Goal: Information Seeking & Learning: Learn about a topic

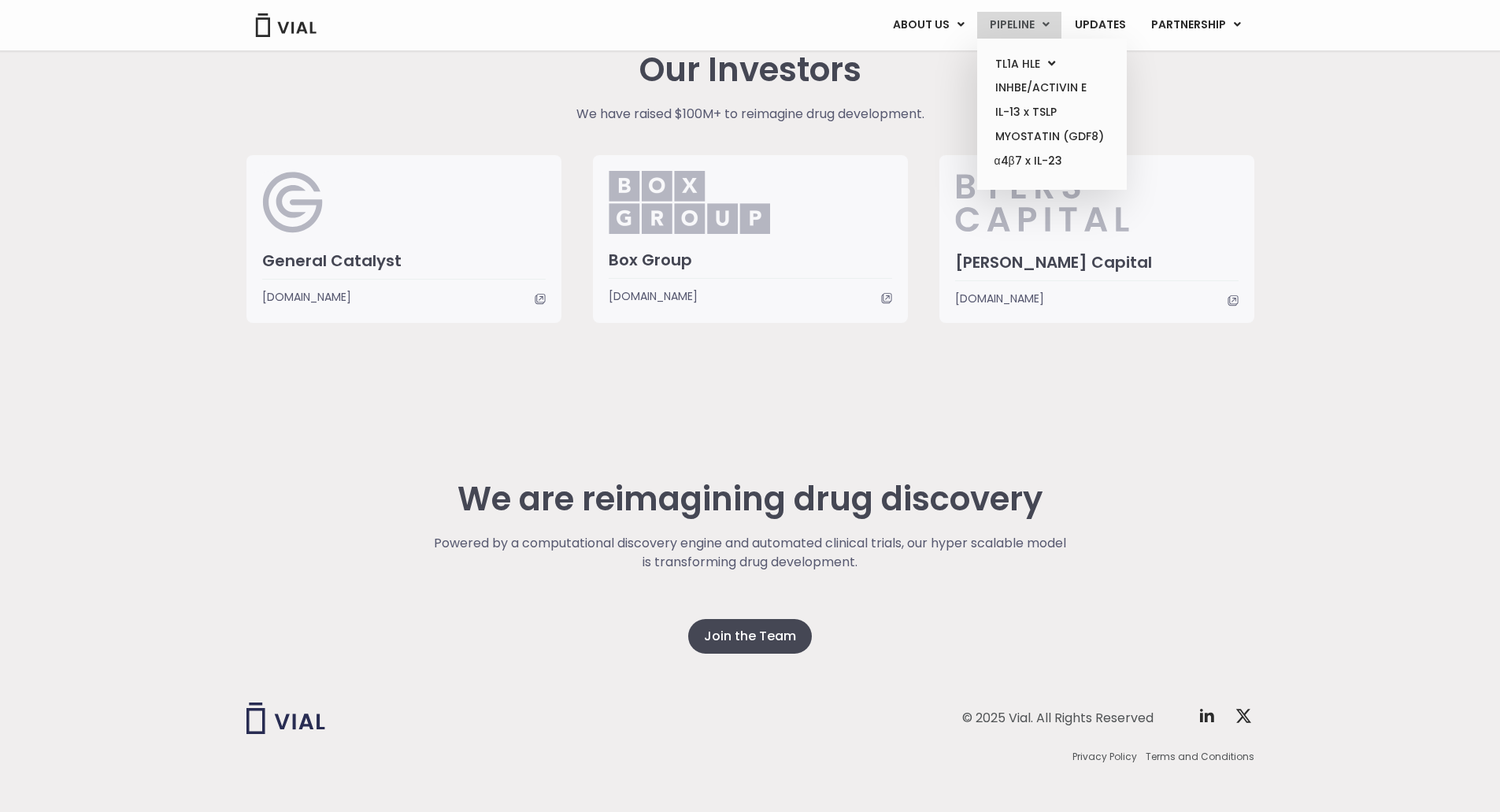
scroll to position [3669, 0]
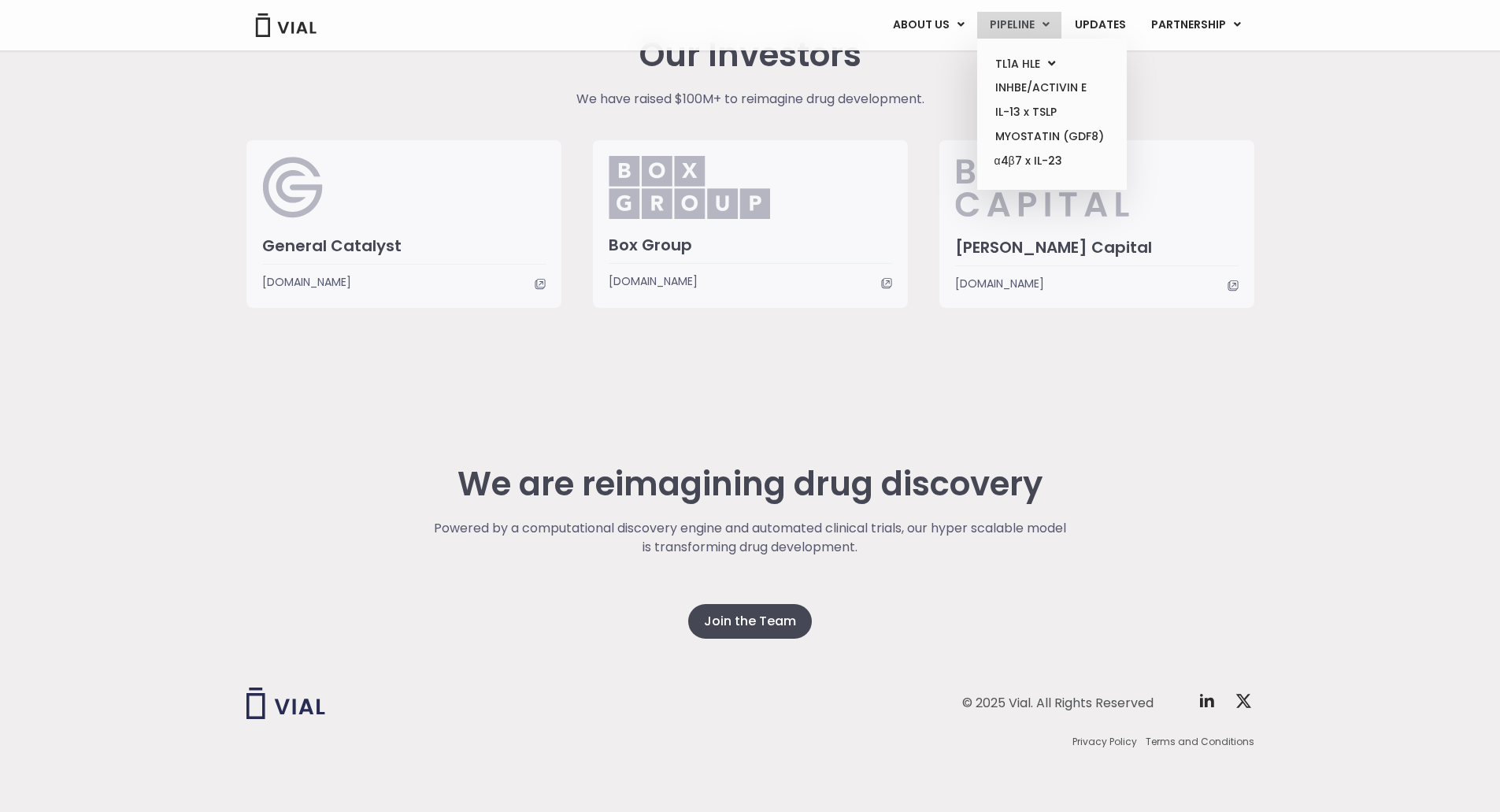
click at [1030, 33] on link "PIPELINE" at bounding box center [1019, 25] width 85 height 27
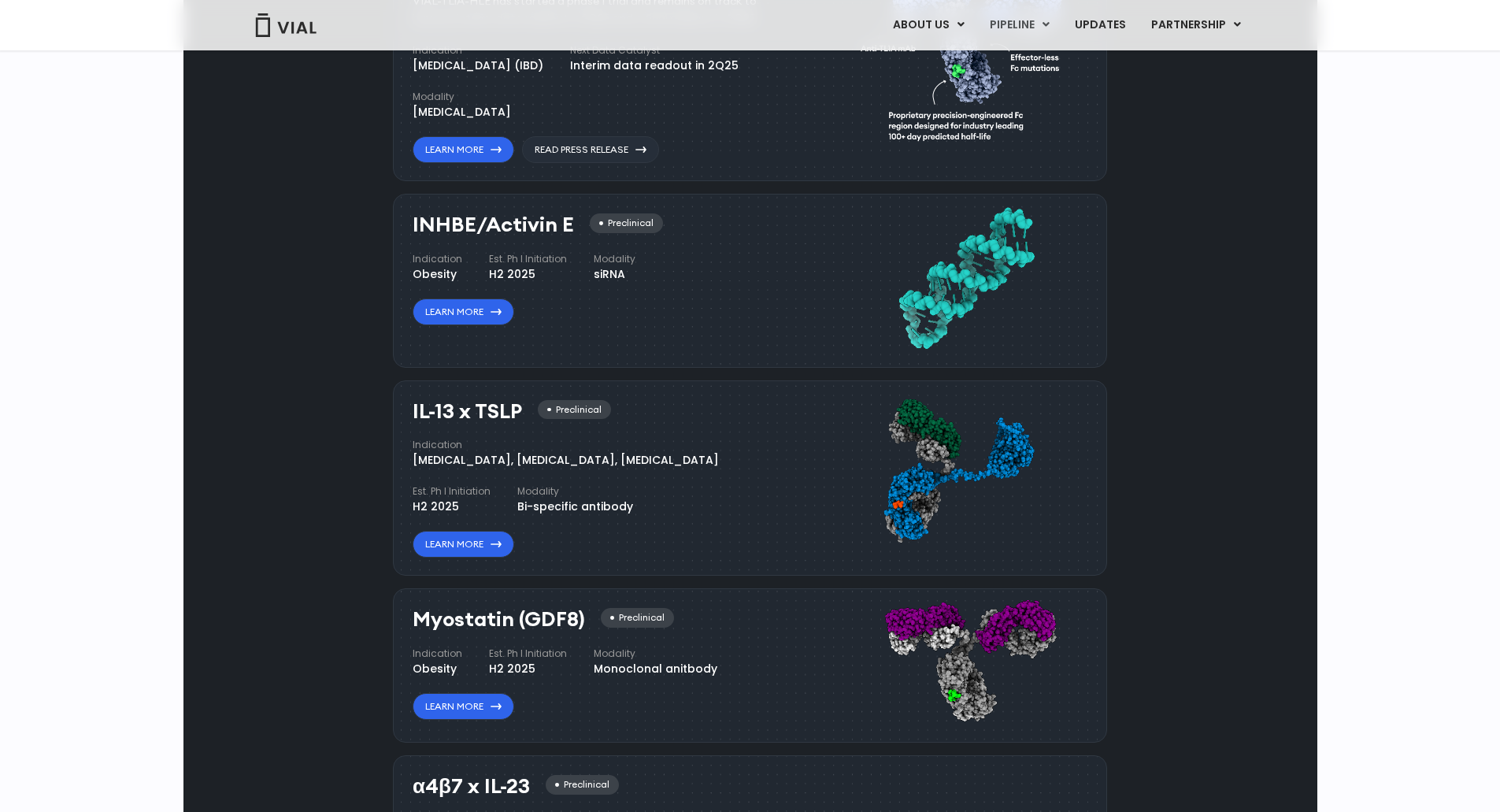
click at [639, 28] on div "VIAL-TL1A-HLE has started a phase 1 trial and remains on track to have an inter…" at bounding box center [596, 10] width 368 height 35
click at [618, 28] on div "VIAL-TL1A-HLE has started a phase 1 trial and remains on track to have an inter…" at bounding box center [596, 10] width 368 height 35
click at [941, 164] on img at bounding box center [966, 55] width 211 height 216
click at [884, 164] on img at bounding box center [966, 55] width 211 height 216
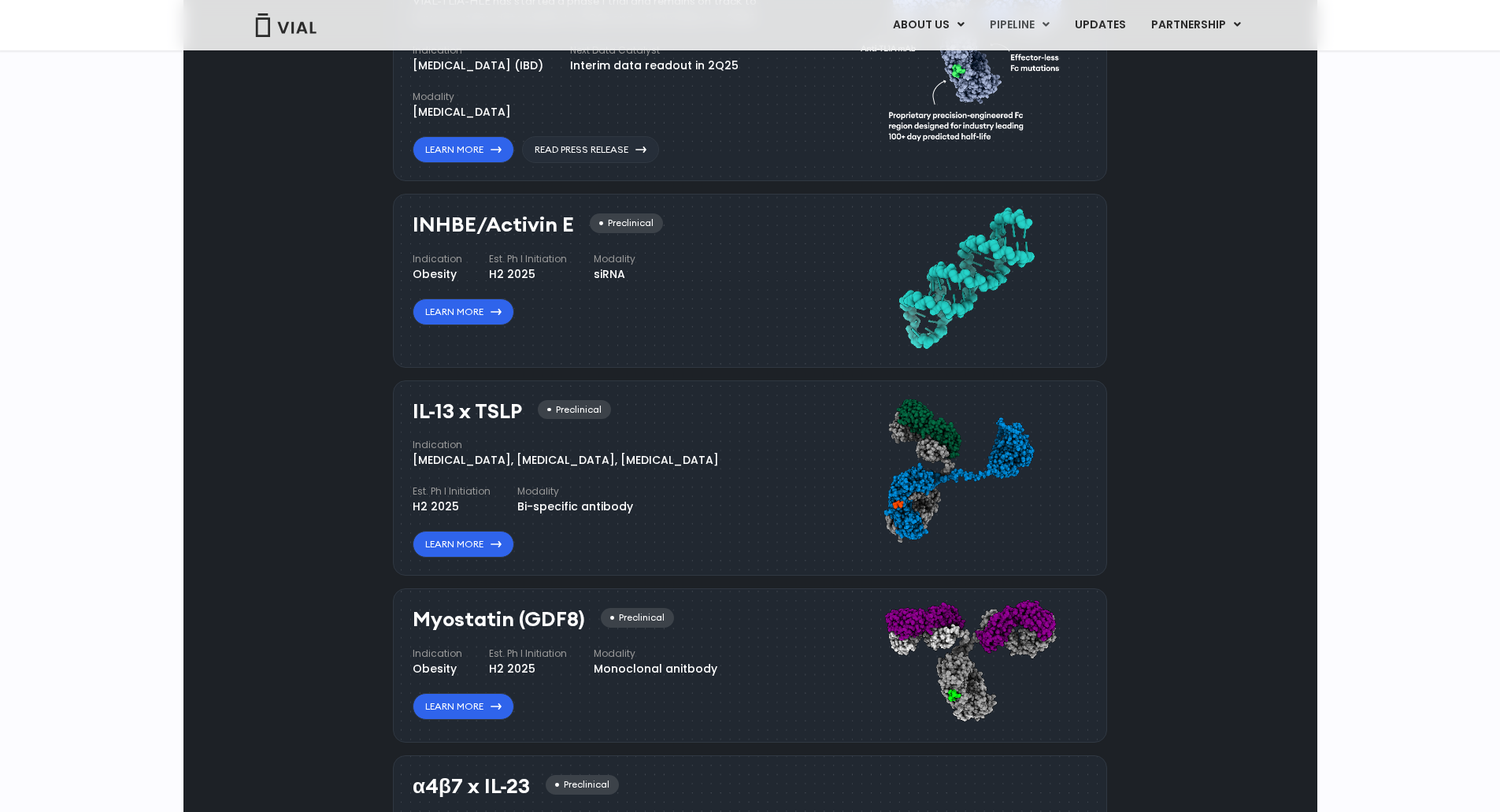
click at [949, 164] on img at bounding box center [966, 55] width 211 height 216
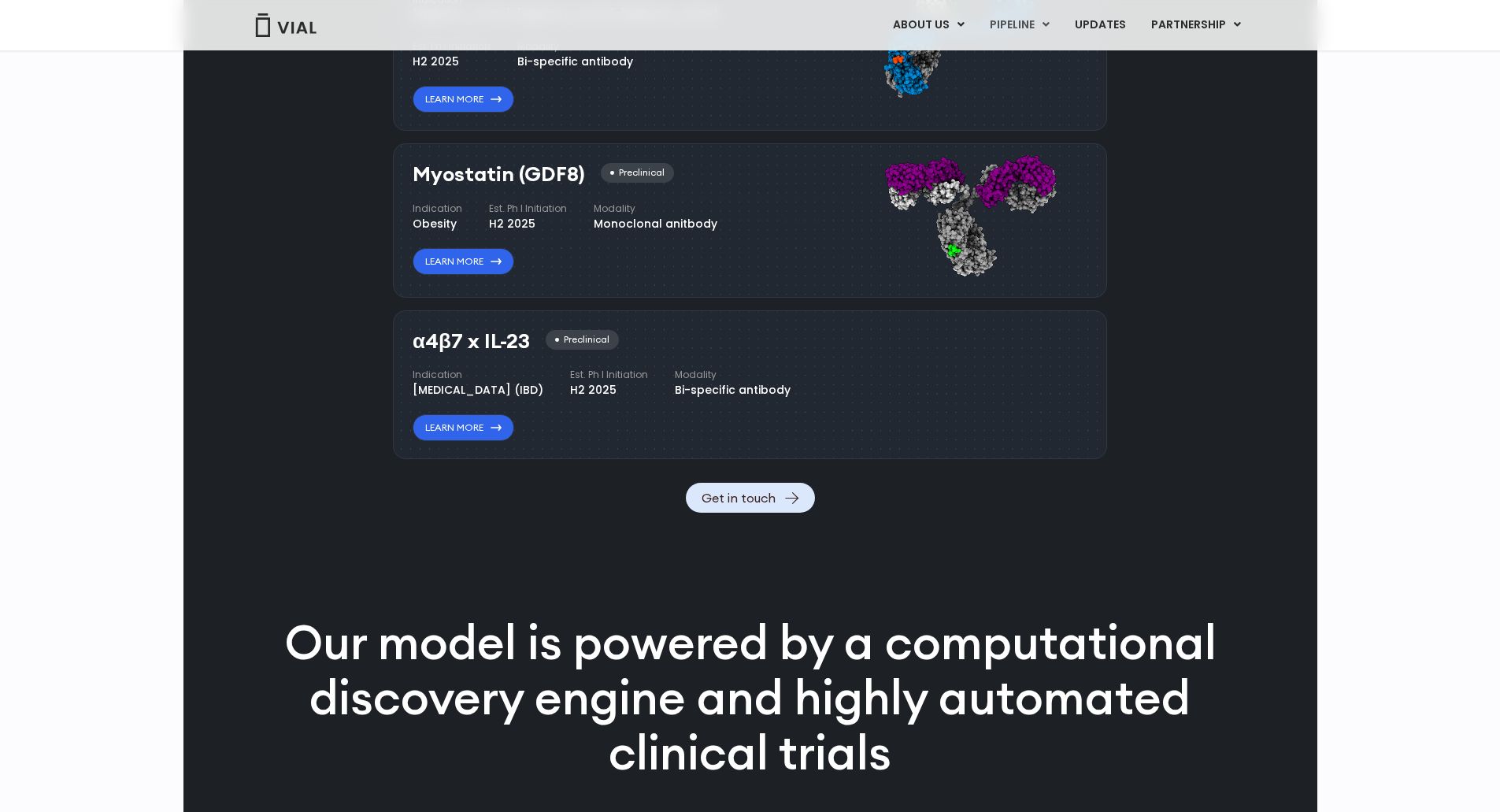
scroll to position [1577, 0]
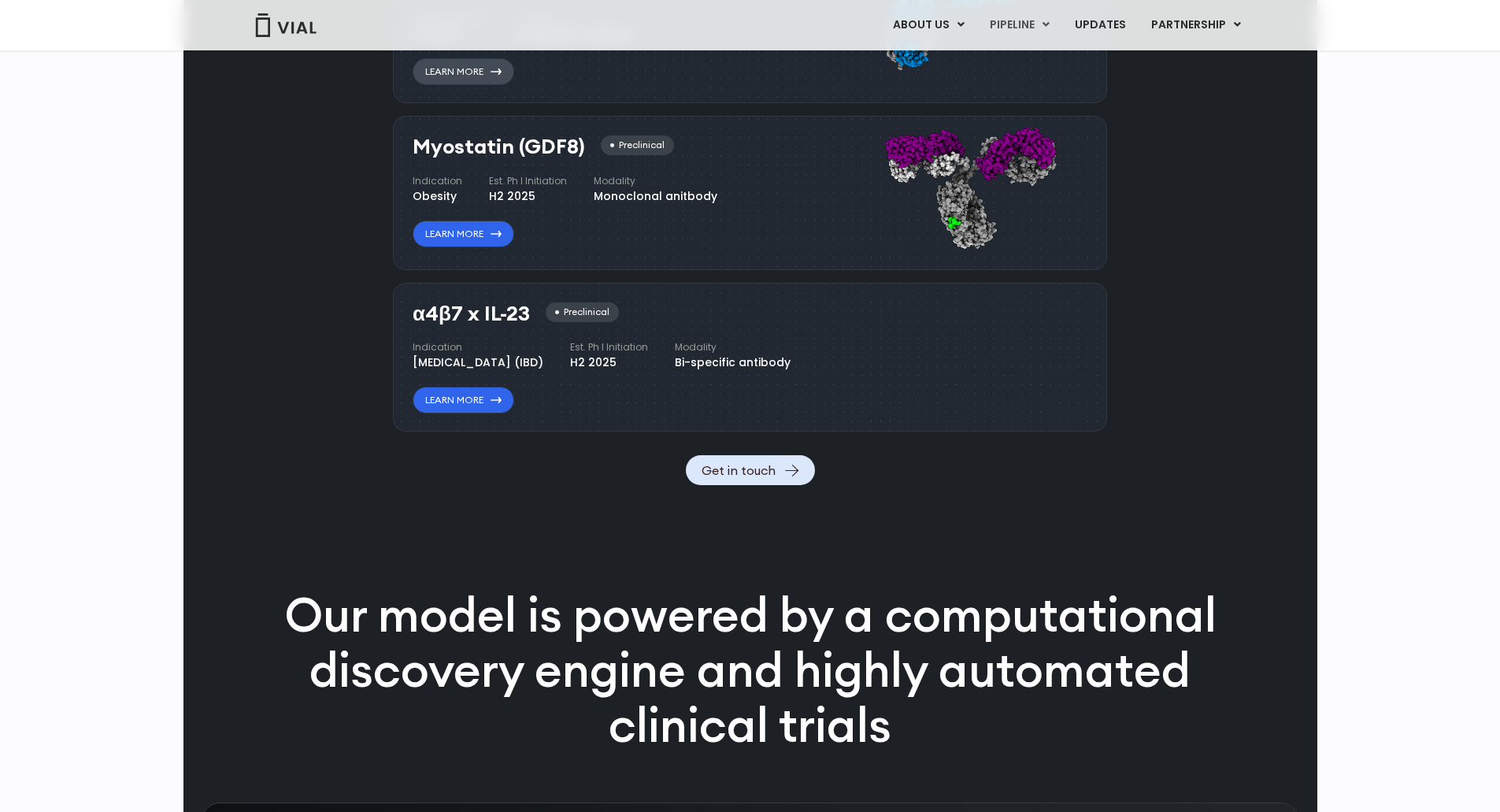
click at [494, 85] on link "Learn More" at bounding box center [463, 72] width 102 height 27
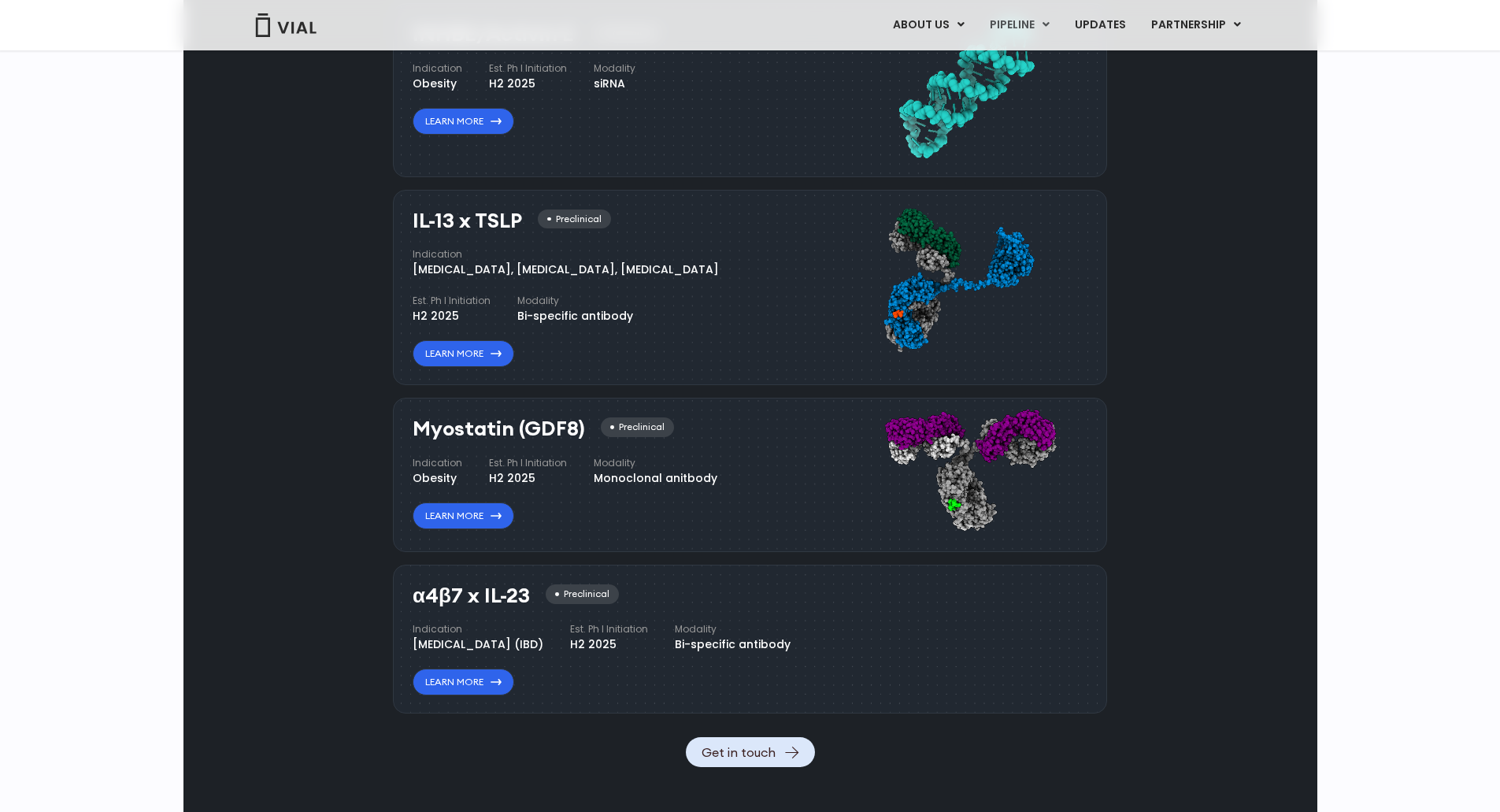
scroll to position [1340, 0]
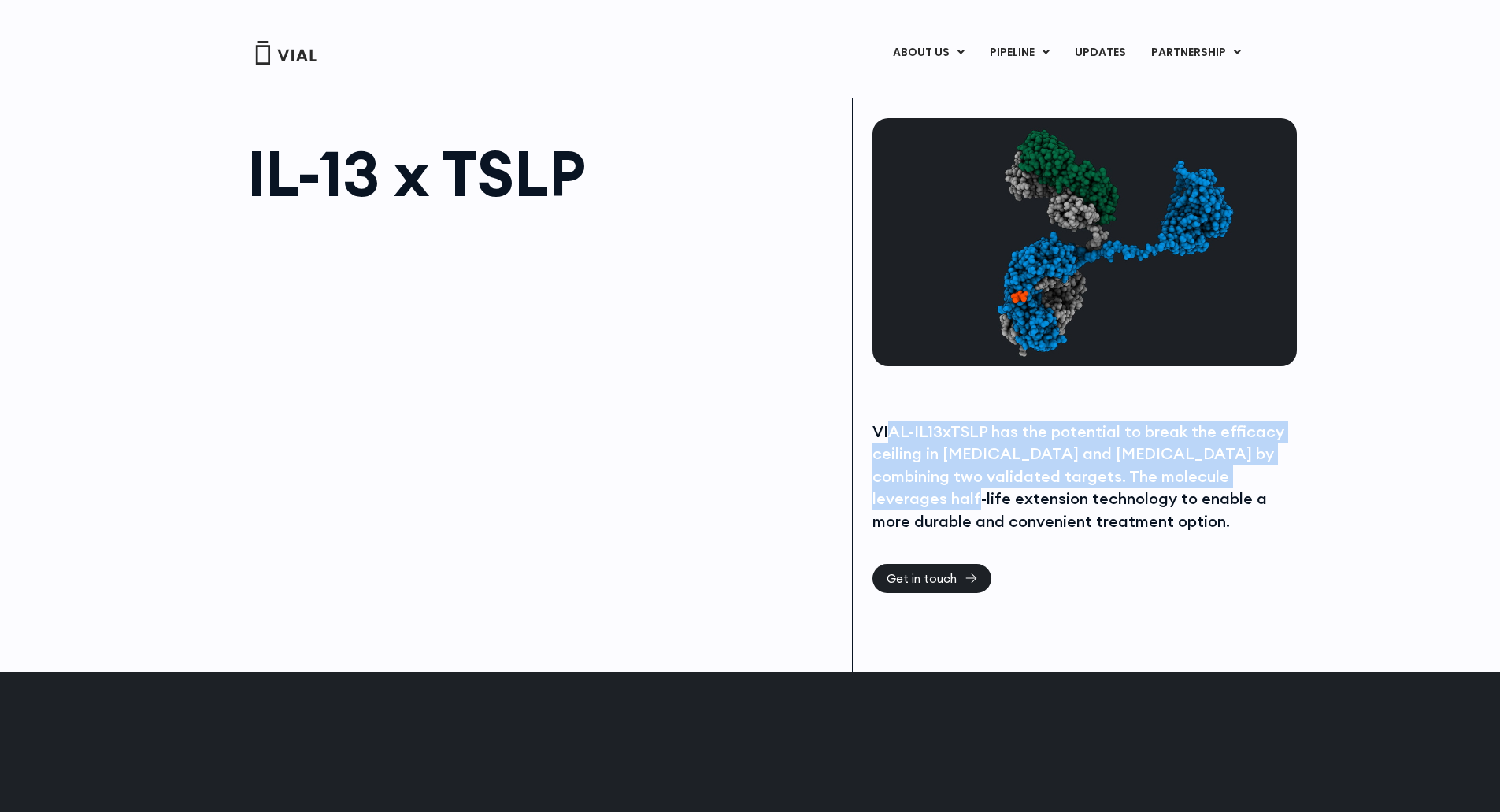
drag, startPoint x: 886, startPoint y: 427, endPoint x: 1292, endPoint y: 487, distance: 410.4
click at [1292, 487] on div "VIAL-IL13xTSLP has the potential to break the efficacy ceiling in [MEDICAL_DATA…" at bounding box center [1082, 476] width 420 height 113
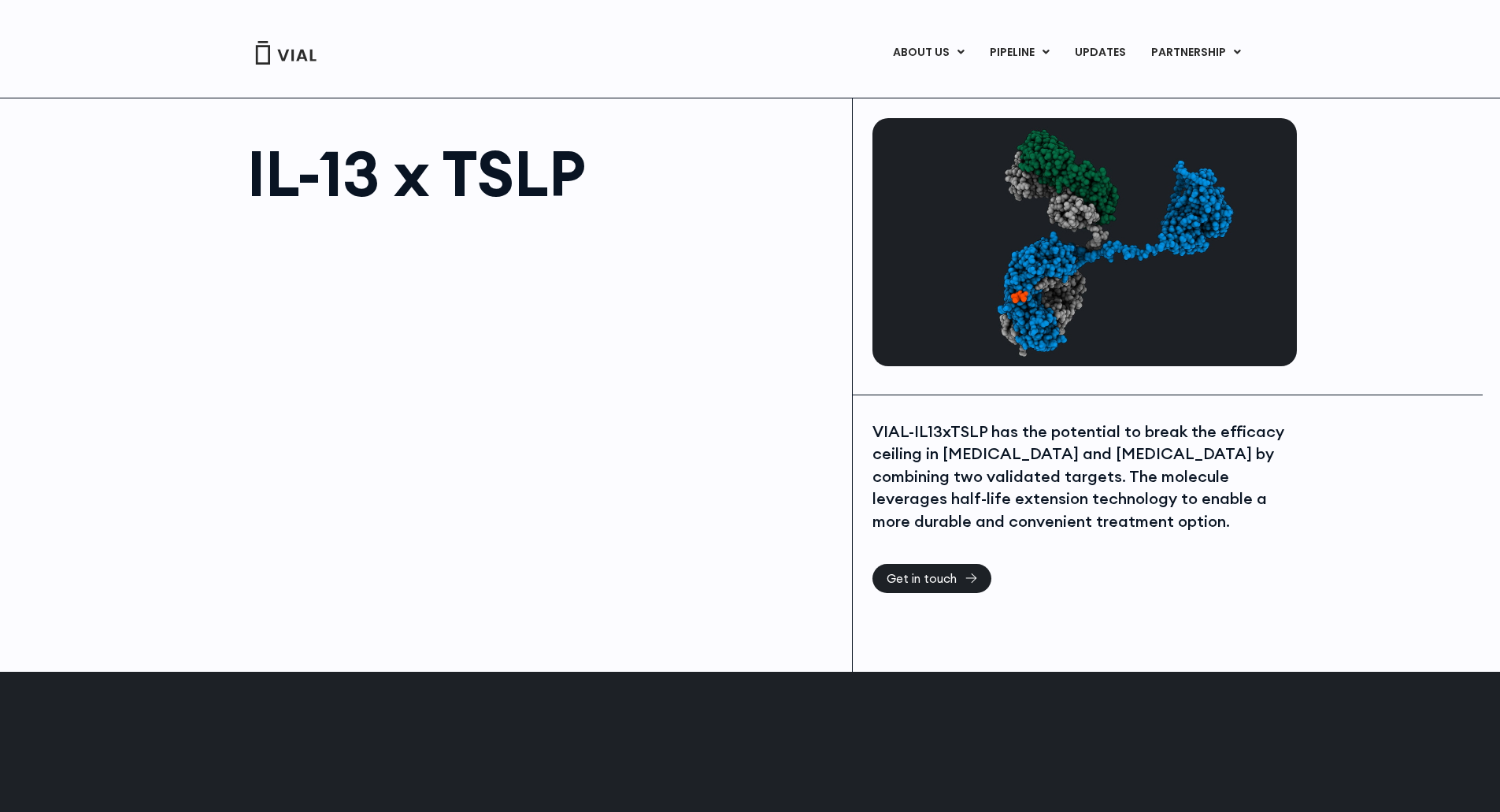
click at [1352, 493] on div "IL-13 x TSLP VIAL-IL13xTSLP has the potential to break the efficacy ceiling in …" at bounding box center [750, 385] width 1500 height 574
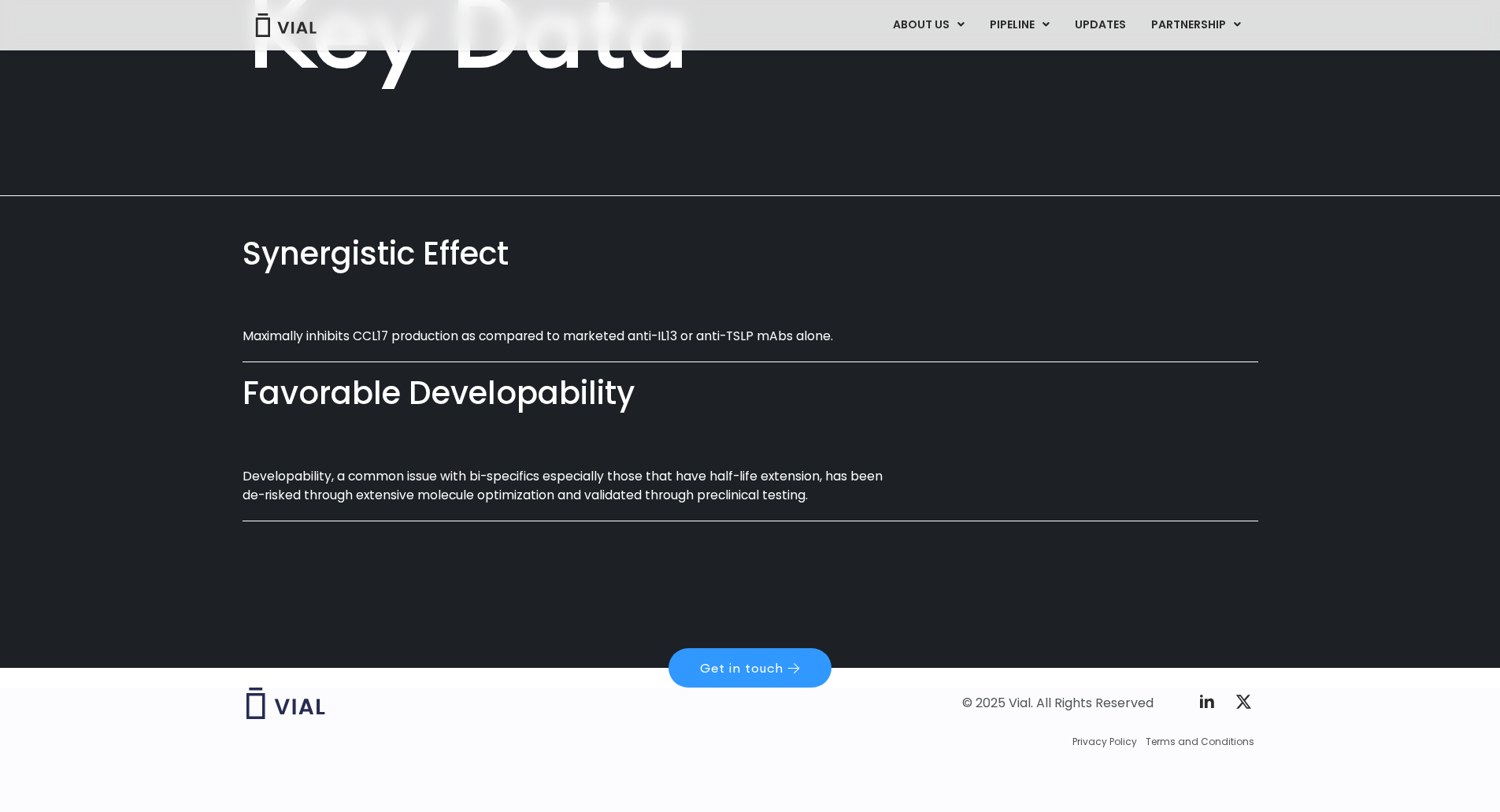
scroll to position [825, 0]
drag, startPoint x: 277, startPoint y: 290, endPoint x: 727, endPoint y: 249, distance: 451.9
click at [727, 249] on div "Synergistic Effect Maximally inhibits CCL17 production as compared to marketed …" at bounding box center [750, 305] width 1016 height 140
click at [747, 362] on div at bounding box center [750, 362] width 1016 height 1
click at [737, 371] on div "Favorable Developability" at bounding box center [750, 393] width 1016 height 45
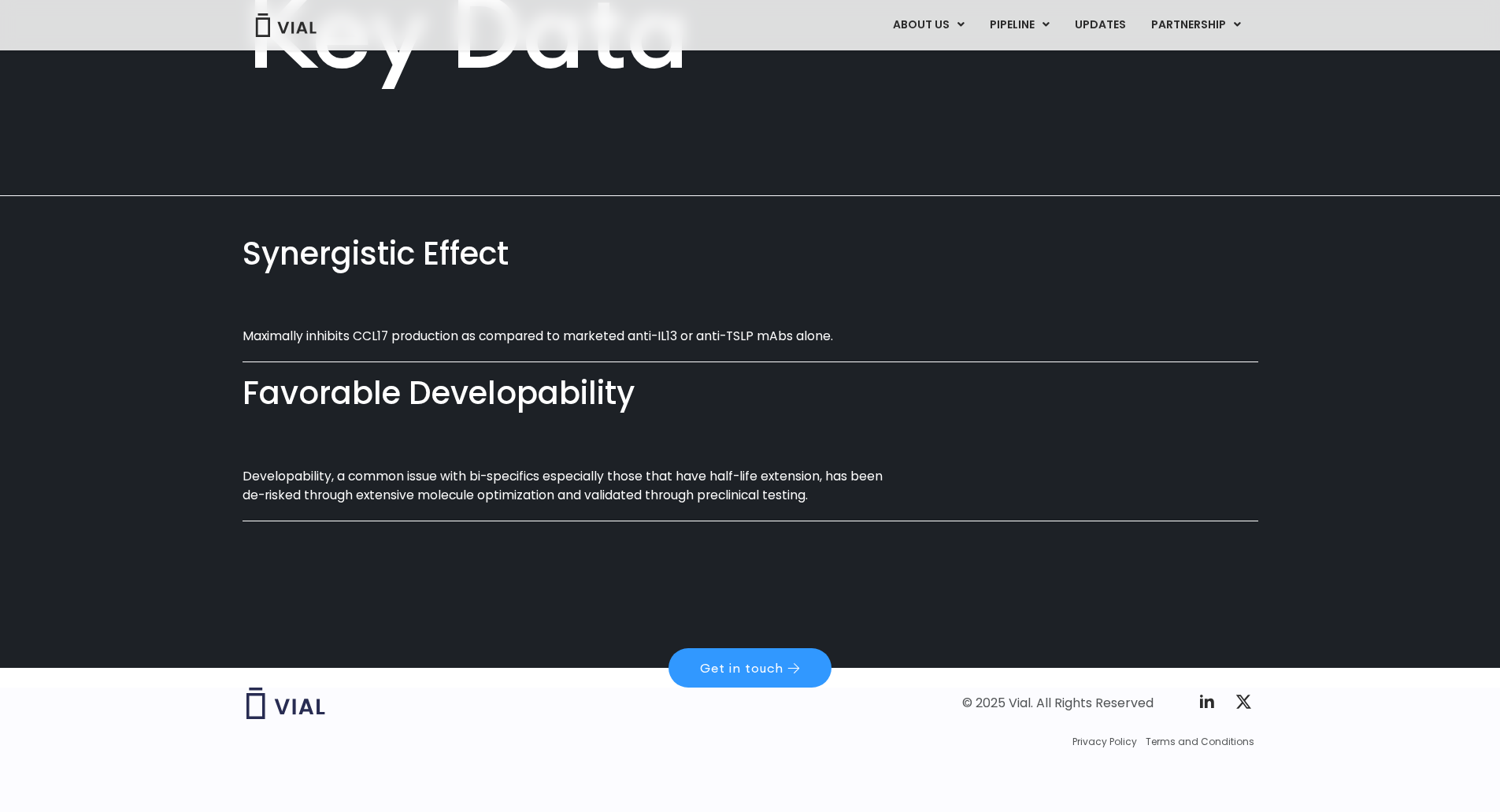
scroll to position [830, 0]
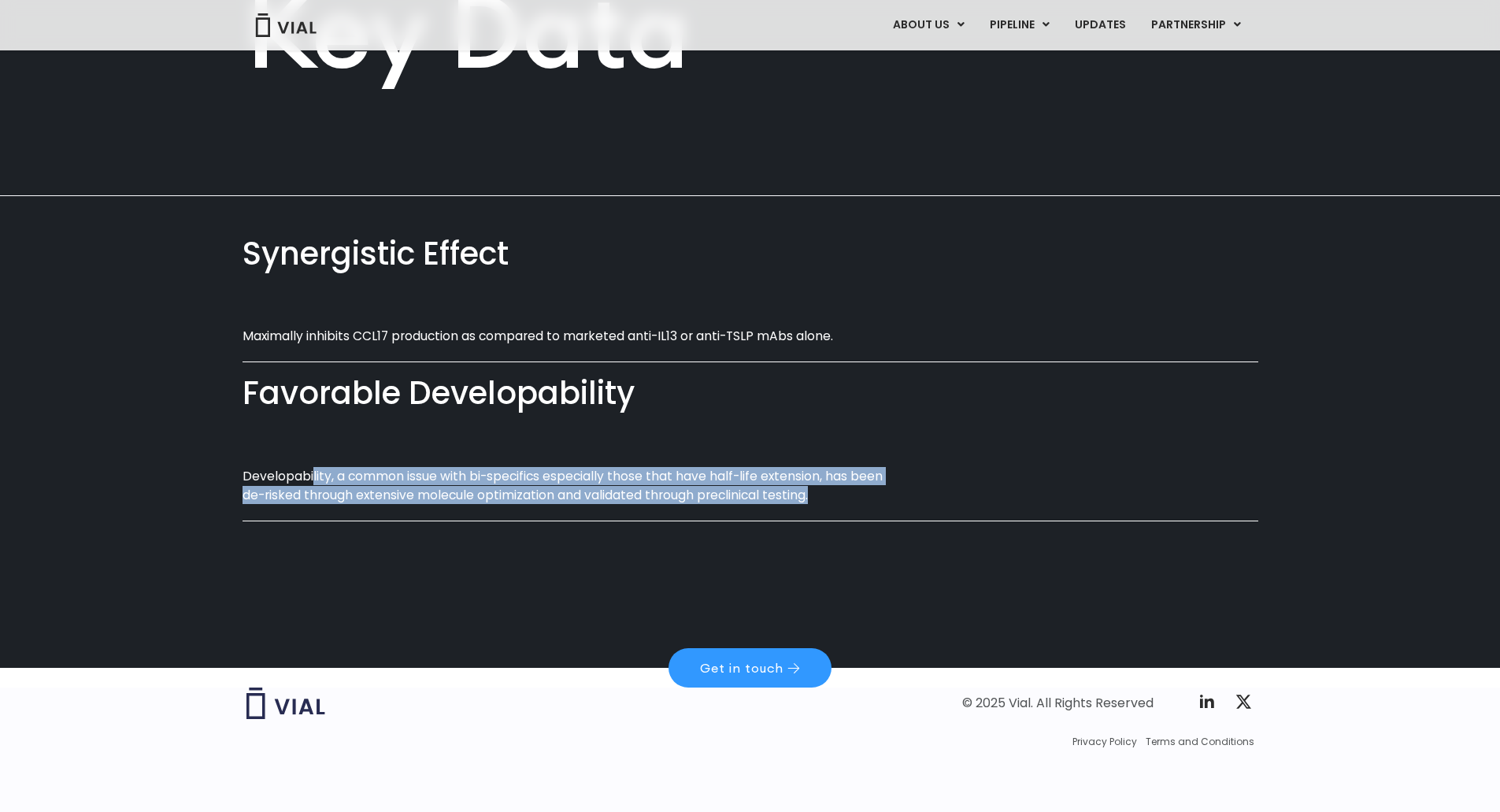
drag, startPoint x: 312, startPoint y: 406, endPoint x: 836, endPoint y: 444, distance: 525.4
click at [836, 444] on div "Favorable Developability Developability, a common issue with bi-specifics espec…" at bounding box center [750, 453] width 1016 height 159
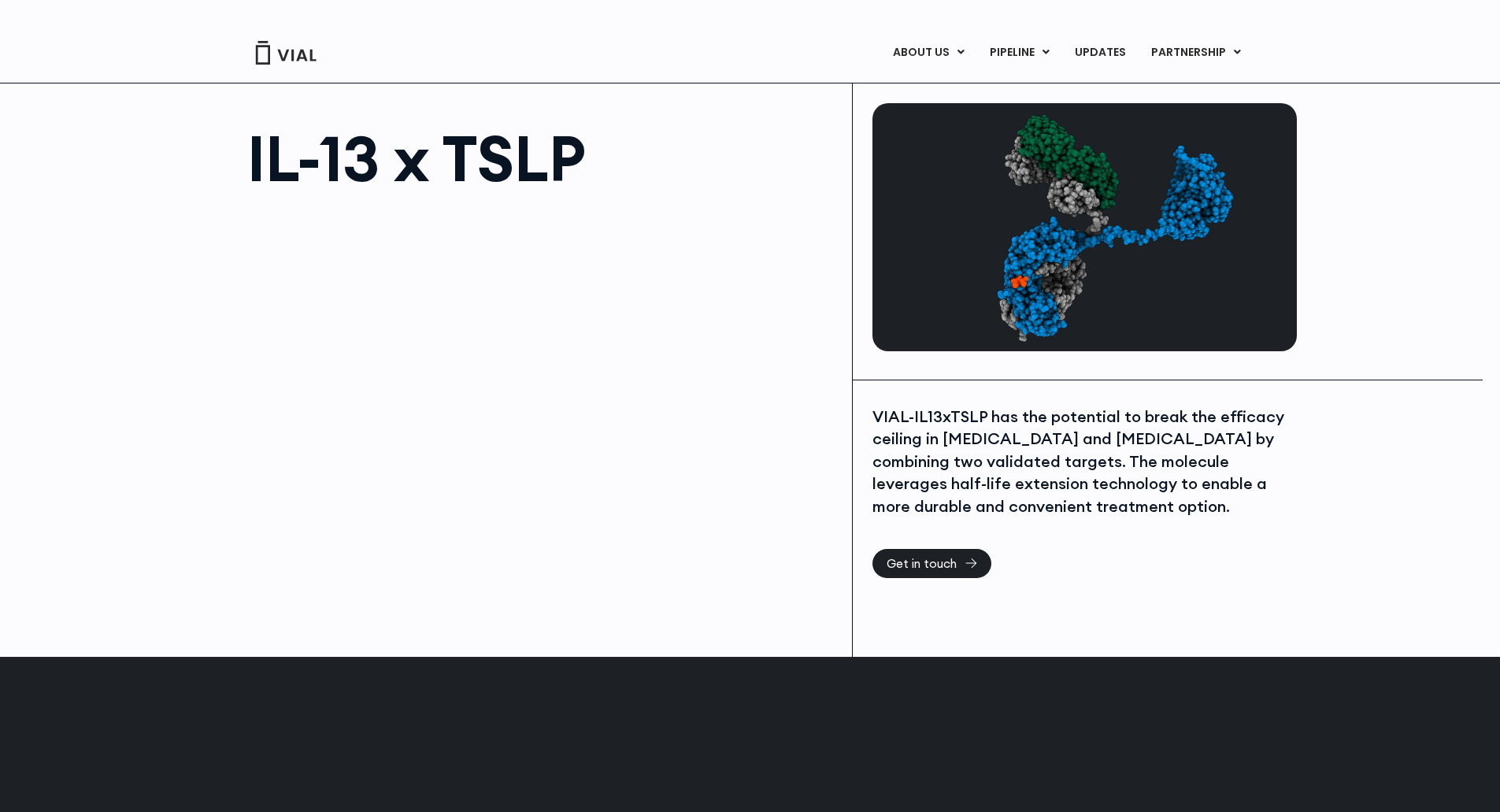
scroll to position [0, 0]
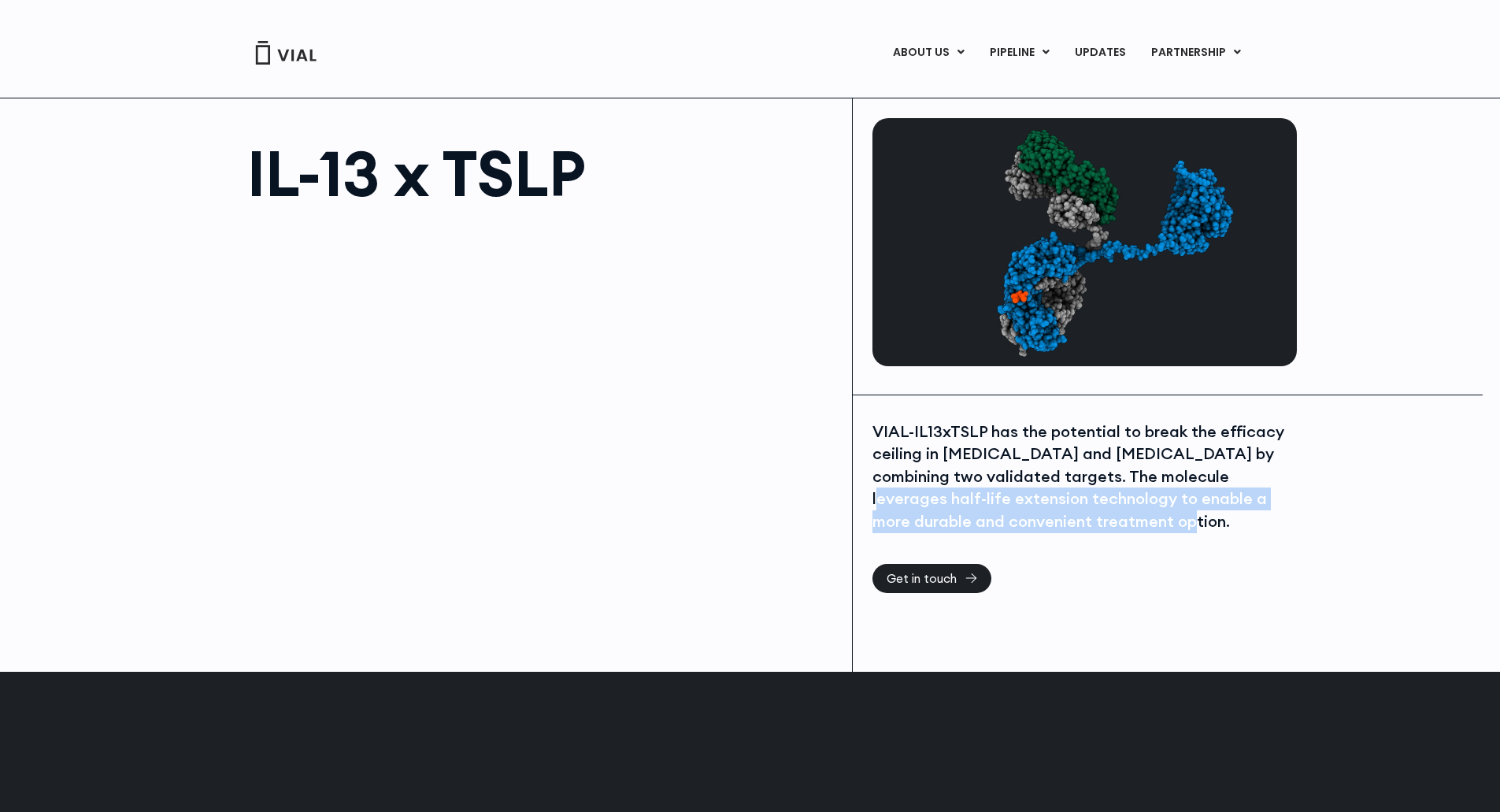
drag, startPoint x: 1189, startPoint y: 483, endPoint x: 1250, endPoint y: 510, distance: 66.7
click at [1250, 510] on div "VIAL-IL13xTSLP has the potential to break the efficacy ceiling in [MEDICAL_DATA…" at bounding box center [1082, 476] width 420 height 113
click at [1251, 510] on div "VIAL-IL13xTSLP has the potential to break the efficacy ceiling in [MEDICAL_DATA…" at bounding box center [1082, 476] width 420 height 113
